Goal: Information Seeking & Learning: Learn about a topic

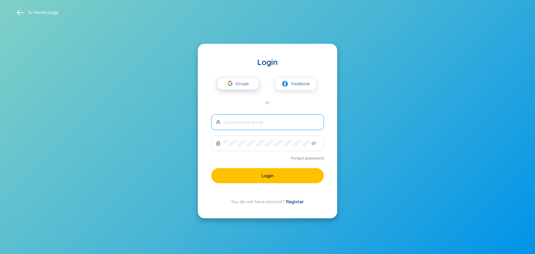
click at [245, 84] on span "Google" at bounding box center [243, 84] width 16 height 12
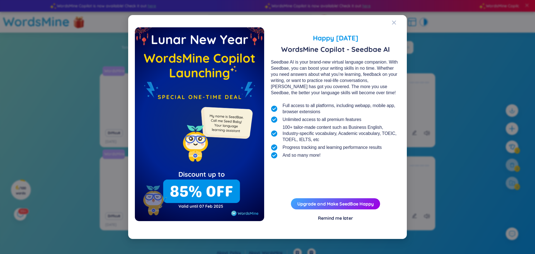
click at [343, 218] on div "Remind me later" at bounding box center [335, 218] width 35 height 6
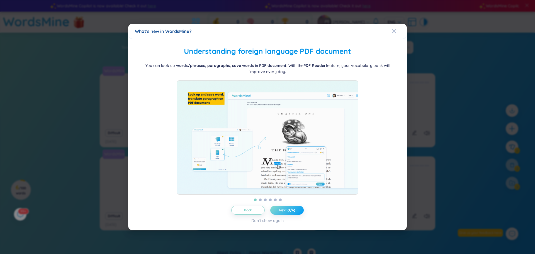
click at [297, 212] on button "Next (1/6)" at bounding box center [286, 210] width 33 height 9
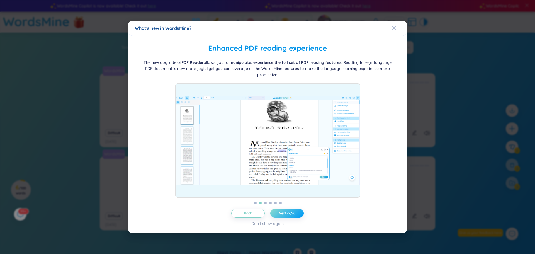
click at [297, 212] on button "Next (2/6)" at bounding box center [286, 213] width 33 height 9
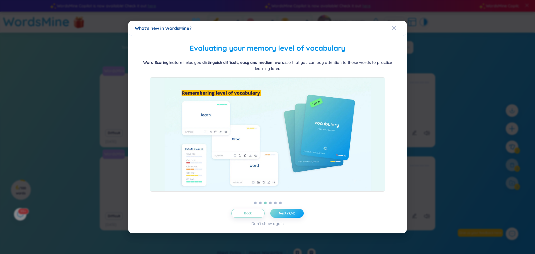
click at [297, 212] on button "Next (2/6)" at bounding box center [286, 213] width 33 height 9
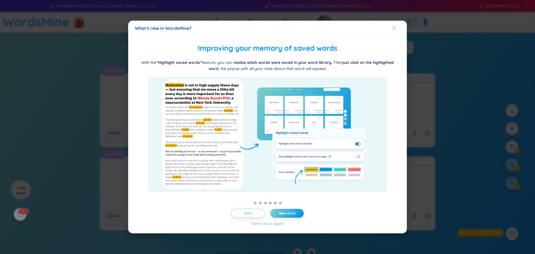
click at [397, 28] on span "Close" at bounding box center [399, 28] width 15 height 15
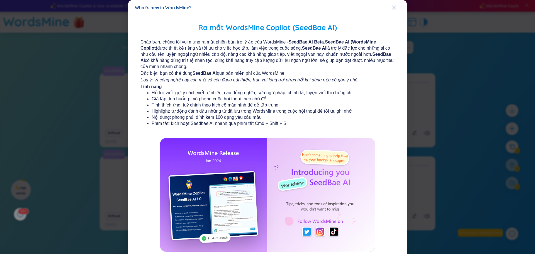
click at [392, 8] on icon "Close" at bounding box center [394, 7] width 4 height 4
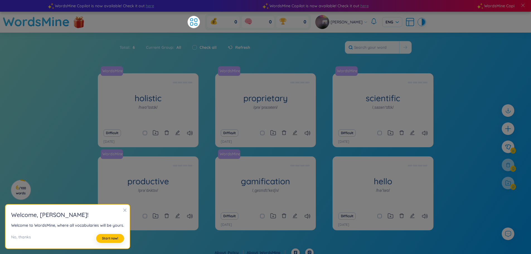
click at [123, 210] on icon "close" at bounding box center [125, 210] width 4 height 4
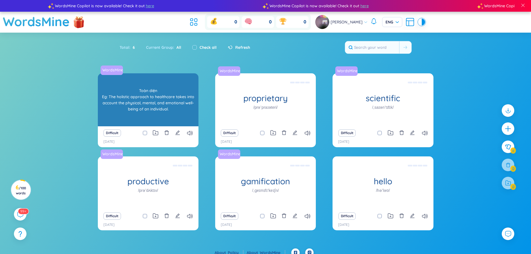
click at [164, 101] on div "Toàn diện Eg: The holistic approach to healthcare takes into account the physic…" at bounding box center [148, 100] width 95 height 50
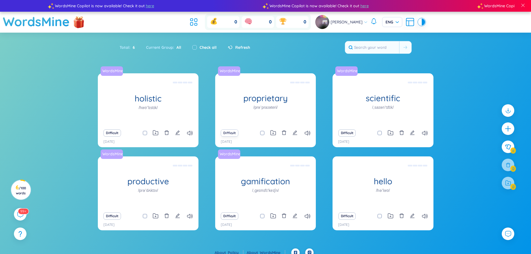
click at [226, 134] on button "Difficult" at bounding box center [230, 132] width 18 height 7
click at [115, 132] on button "Difficult" at bounding box center [112, 132] width 18 height 7
click at [379, 133] on span at bounding box center [379, 133] width 4 height 4
click at [380, 133] on input "checkbox" at bounding box center [382, 133] width 4 height 4
checkbox input "true"
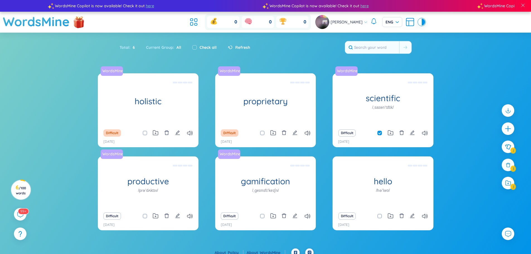
click at [380, 215] on span at bounding box center [379, 216] width 4 height 4
click at [380, 215] on input "checkbox" at bounding box center [382, 216] width 4 height 4
checkbox input "true"
click at [262, 215] on span at bounding box center [262, 216] width 4 height 4
click at [263, 215] on input "checkbox" at bounding box center [265, 216] width 4 height 4
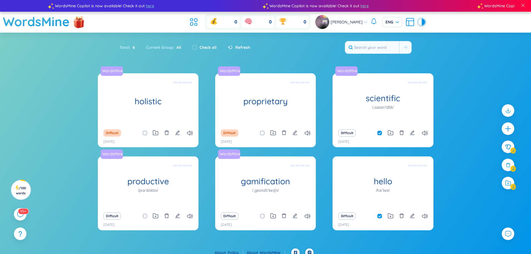
checkbox input "true"
click at [144, 216] on span at bounding box center [145, 216] width 4 height 4
click at [145, 216] on input "checkbox" at bounding box center [147, 216] width 4 height 4
checkbox input "true"
click at [144, 134] on span at bounding box center [145, 133] width 4 height 4
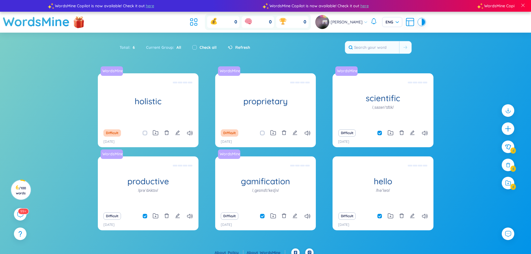
click at [145, 134] on input "checkbox" at bounding box center [147, 133] width 4 height 4
checkbox input "true"
click at [262, 135] on span at bounding box center [262, 133] width 4 height 4
click at [263, 135] on input "checkbox" at bounding box center [265, 133] width 4 height 4
checkbox input "true"
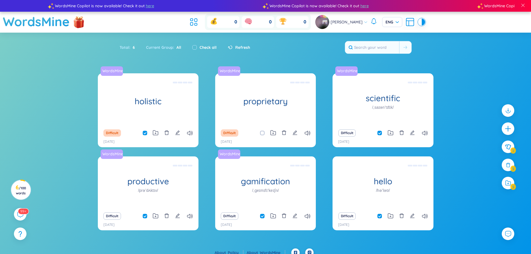
checkbox input "true"
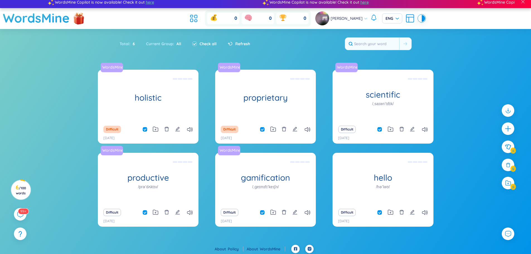
scroll to position [6, 0]
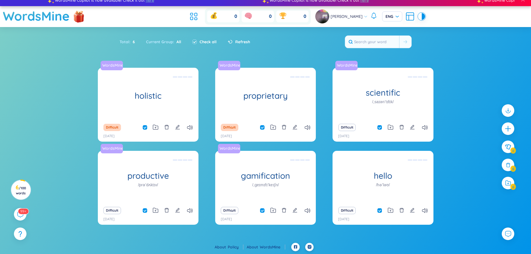
click at [378, 211] on span at bounding box center [379, 210] width 4 height 4
click at [380, 211] on input "checkbox" at bounding box center [382, 210] width 4 height 4
checkbox input "false"
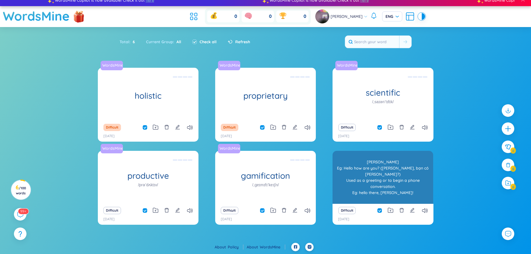
checkbox input "false"
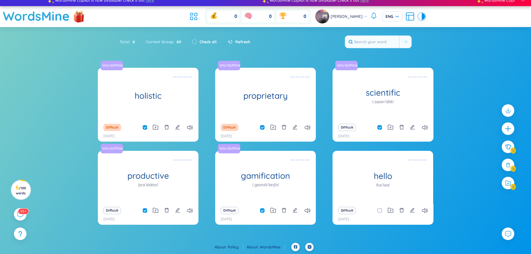
click at [378, 128] on span at bounding box center [379, 127] width 4 height 4
click at [380, 128] on input "checkbox" at bounding box center [382, 127] width 4 height 4
checkbox input "false"
click at [142, 211] on div "Difficult" at bounding box center [148, 211] width 95 height 8
click at [144, 209] on span at bounding box center [145, 210] width 4 height 4
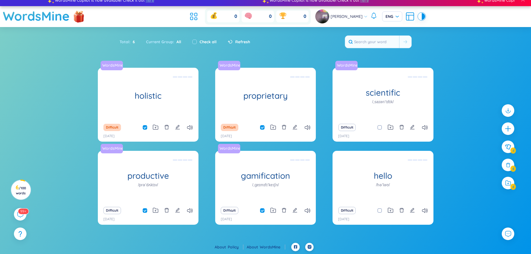
click at [145, 209] on input "checkbox" at bounding box center [147, 210] width 4 height 4
checkbox input "false"
click at [262, 210] on span at bounding box center [262, 210] width 4 height 4
click at [263, 210] on input "checkbox" at bounding box center [265, 210] width 4 height 4
checkbox input "false"
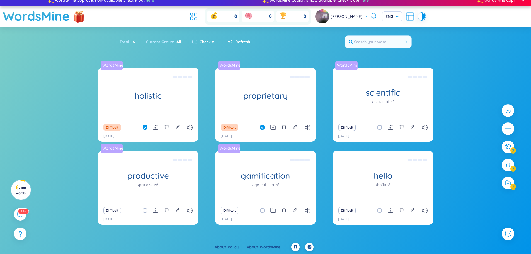
click at [242, 41] on span "Refresh" at bounding box center [242, 42] width 15 height 6
click at [263, 128] on input "checkbox" at bounding box center [265, 127] width 4 height 4
checkbox input "true"
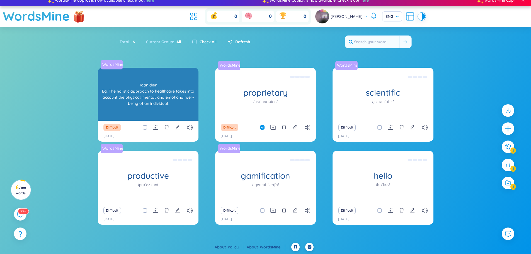
drag, startPoint x: 146, startPoint y: 126, endPoint x: 183, endPoint y: 117, distance: 38.1
click at [145, 126] on input "checkbox" at bounding box center [147, 127] width 4 height 4
checkbox input "true"
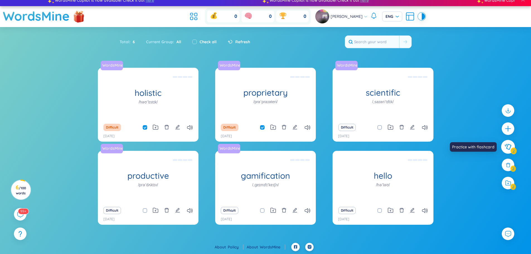
click at [512, 147] on button at bounding box center [508, 147] width 14 height 14
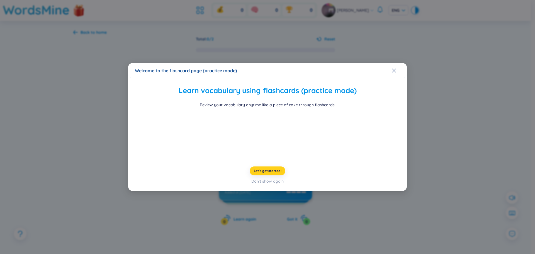
click at [269, 173] on span "Let's get started!" at bounding box center [268, 171] width 28 height 4
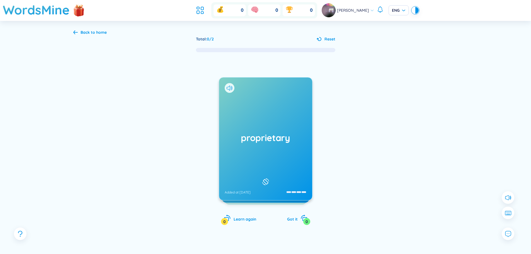
click at [268, 178] on icon at bounding box center [265, 181] width 8 height 7
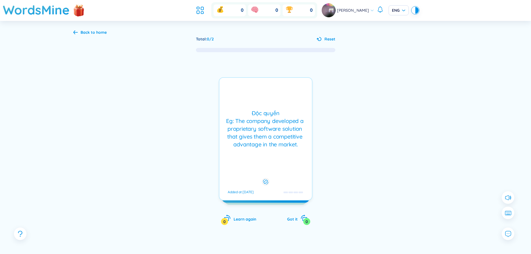
click at [268, 178] on div at bounding box center [266, 182] width 8 height 8
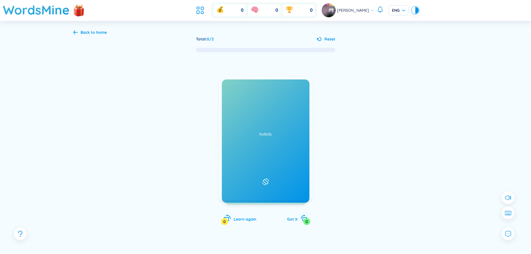
click at [244, 220] on span "Learn again" at bounding box center [245, 219] width 23 height 5
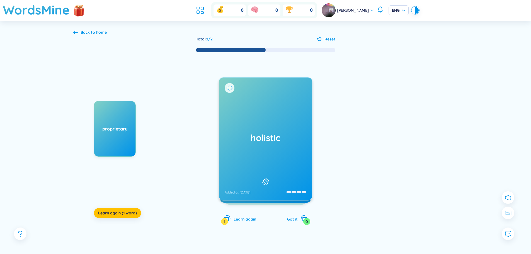
click at [268, 178] on icon at bounding box center [265, 181] width 8 height 7
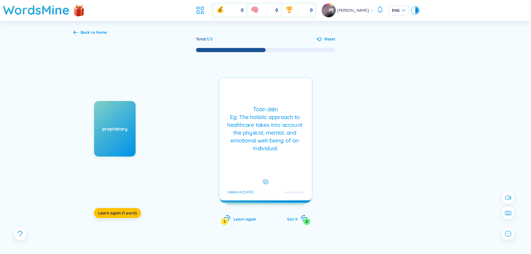
click at [267, 180] on rect at bounding box center [265, 182] width 4 height 4
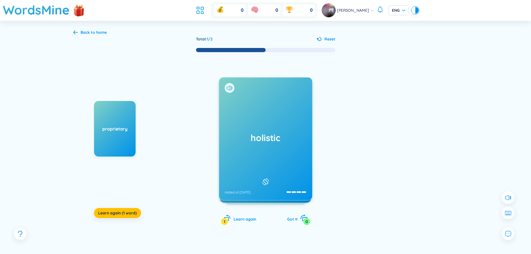
click at [294, 219] on span "Got it" at bounding box center [292, 219] width 11 height 5
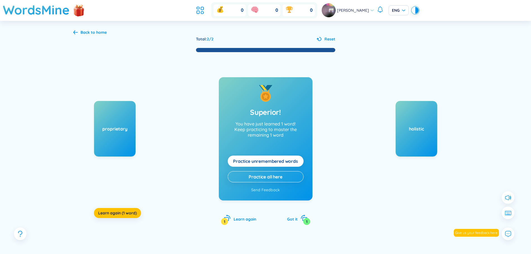
click at [111, 137] on div "proprietary" at bounding box center [115, 129] width 42 height 56
click at [122, 214] on span "Learn again (1 word)" at bounding box center [117, 213] width 39 height 6
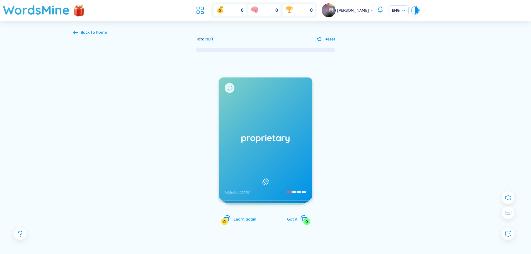
click at [293, 218] on span "Got it" at bounding box center [292, 219] width 11 height 5
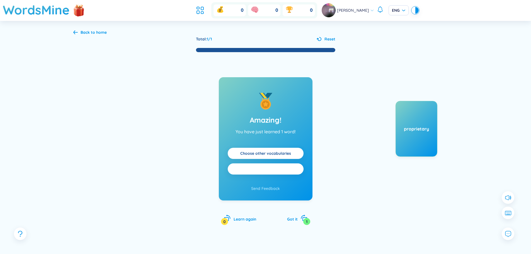
click at [267, 170] on span "Practice all" at bounding box center [265, 169] width 23 height 6
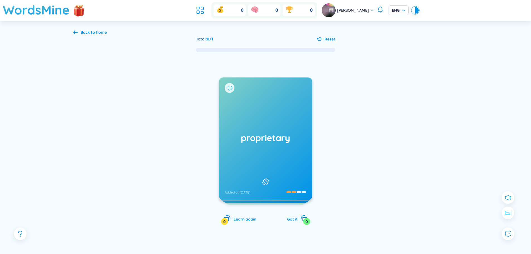
click at [265, 179] on icon at bounding box center [265, 181] width 8 height 7
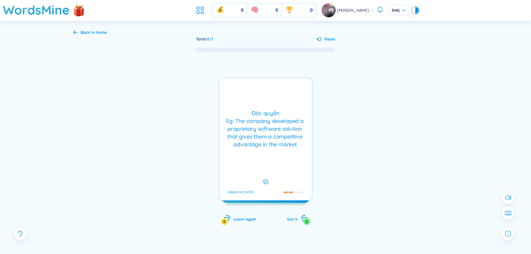
click at [265, 179] on icon at bounding box center [265, 181] width 5 height 7
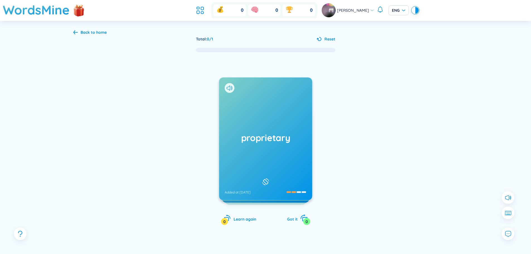
click at [292, 219] on span "Got it" at bounding box center [292, 219] width 11 height 5
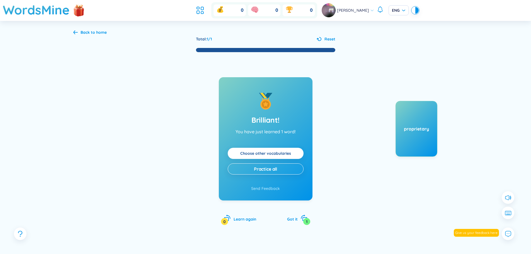
click at [351, 175] on div "Brilliant! You have just learned 1 word! Choose other vocabularies Practice all…" at bounding box center [265, 144] width 385 height 183
drag, startPoint x: 144, startPoint y: 85, endPoint x: 59, endPoint y: 33, distance: 99.7
click at [145, 84] on div "Brilliant! You have just learned 1 word! Choose other vocabularies Practice all…" at bounding box center [265, 144] width 385 height 183
click at [90, 33] on div "Back to home" at bounding box center [94, 32] width 26 height 6
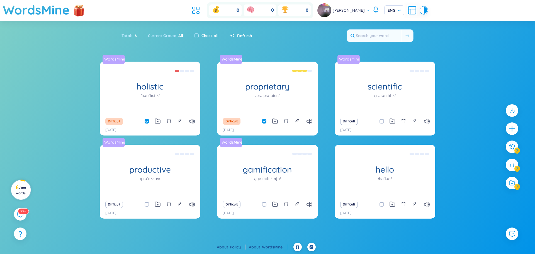
click at [19, 189] on span "/ 100 words" at bounding box center [21, 190] width 10 height 9
click at [55, 199] on div "WordsMine holistic /həʊˈlɪstɪk/ [PERSON_NAME] Eg: The holistic approach to heal…" at bounding box center [267, 149] width 535 height 175
